Goal: Find specific page/section: Find specific page/section

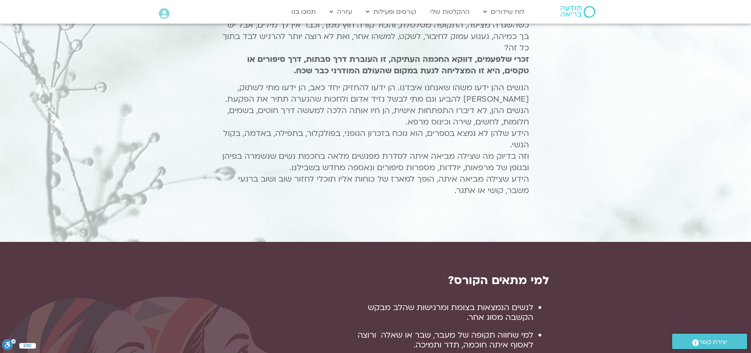
scroll to position [276, 0]
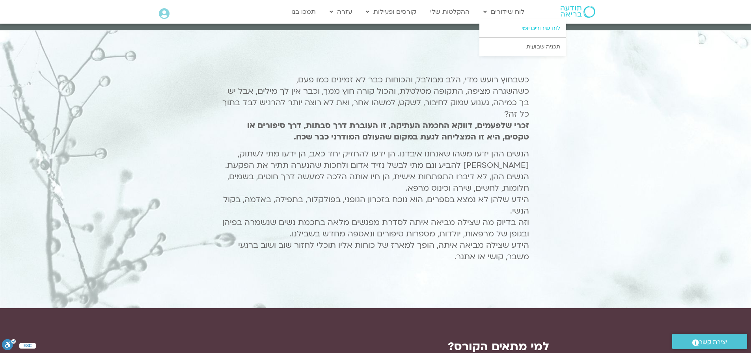
click at [548, 26] on link "לוח שידורים יומי" at bounding box center [522, 28] width 87 height 18
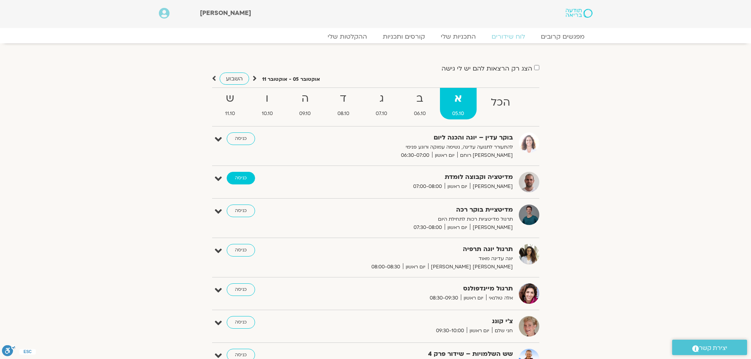
click at [244, 179] on link "כניסה" at bounding box center [241, 178] width 28 height 13
